Goal: Transaction & Acquisition: Purchase product/service

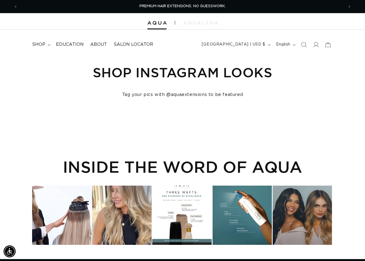
drag, startPoint x: 304, startPoint y: 46, endPoint x: 218, endPoint y: 46, distance: 86.3
click at [304, 46] on icon "Search" at bounding box center [303, 44] width 5 height 5
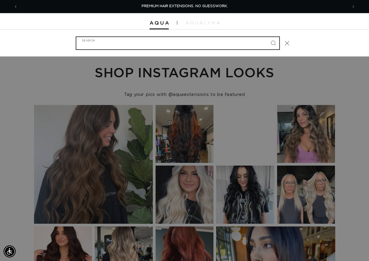
click at [178, 47] on input "Search" at bounding box center [177, 43] width 203 height 12
paste input "18" ULTRA NARROW CLIP-IN #ERIE ROOT TAP"
type input "18" ULTRA NARROW CLIP-IN #ERIE ROOT TAP"
click at [267, 37] on button "Search" at bounding box center [273, 43] width 12 height 12
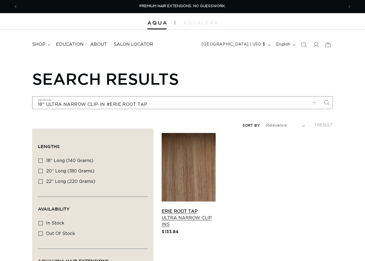
click at [186, 208] on link "Erie Root Tap Ultra Narrow Clip Ins" at bounding box center [188, 218] width 54 height 20
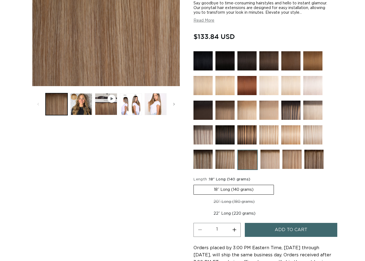
scroll to position [247, 0]
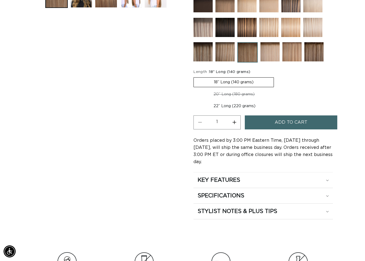
click at [294, 123] on span "Add to cart" at bounding box center [290, 122] width 33 height 14
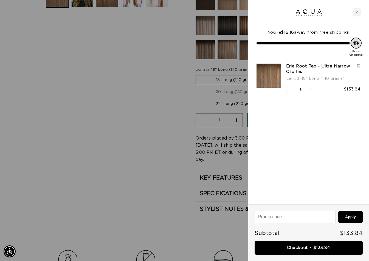
click at [24, 6] on div at bounding box center [184, 130] width 369 height 261
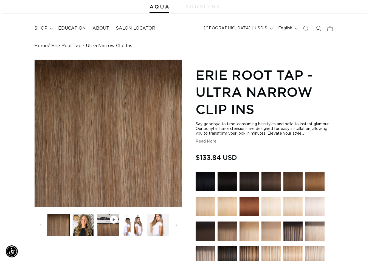
scroll to position [0, 0]
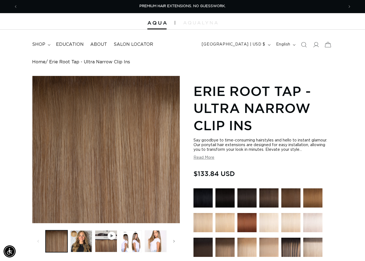
click at [328, 47] on icon at bounding box center [327, 44] width 13 height 13
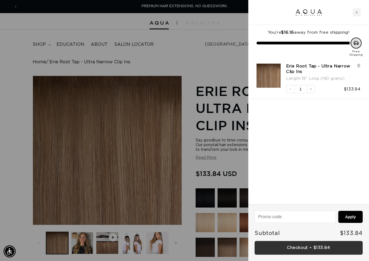
click at [316, 246] on link "Checkout • $133.84" at bounding box center [308, 248] width 108 height 14
